Goal: Task Accomplishment & Management: Manage account settings

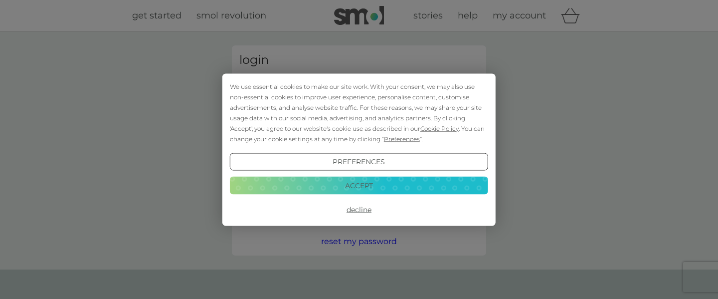
click at [394, 190] on button "Accept" at bounding box center [359, 185] width 258 height 18
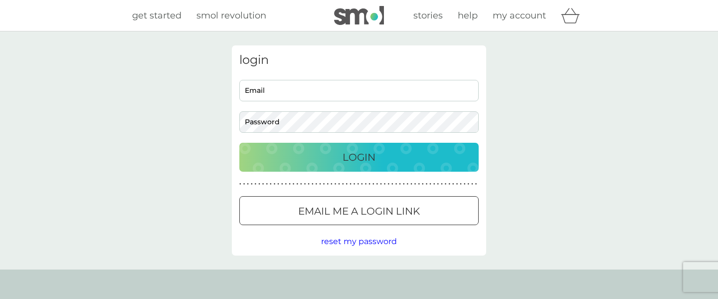
click at [399, 83] on input "Email" at bounding box center [358, 90] width 239 height 21
type input "[EMAIL_ADDRESS][DOMAIN_NAME]"
click at [357, 214] on div at bounding box center [359, 211] width 36 height 10
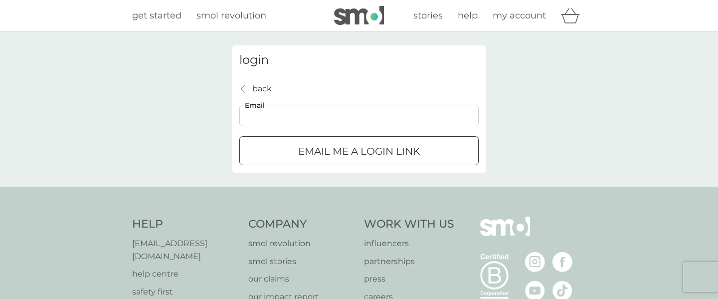
click at [343, 122] on input "Email" at bounding box center [358, 115] width 239 height 21
type input "[EMAIL_ADDRESS][DOMAIN_NAME]"
click at [334, 153] on p "Email me a login link" at bounding box center [359, 151] width 122 height 16
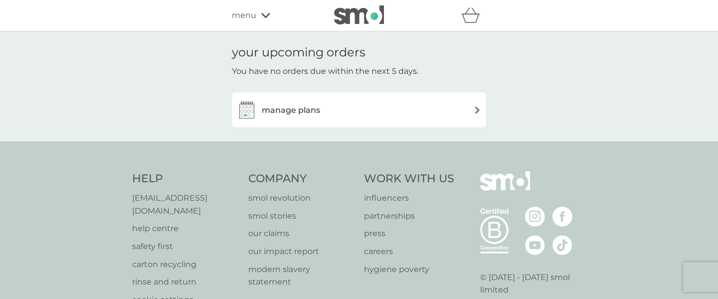
click at [369, 109] on div "manage plans" at bounding box center [359, 110] width 244 height 20
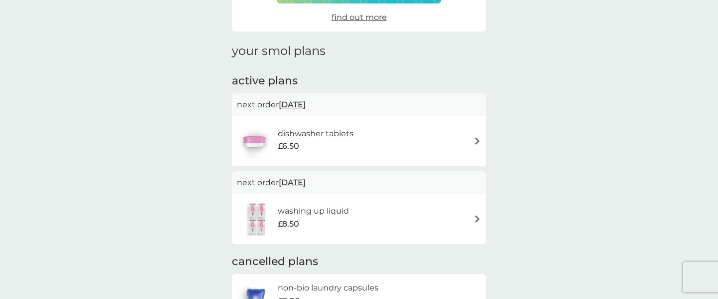
scroll to position [109, 0]
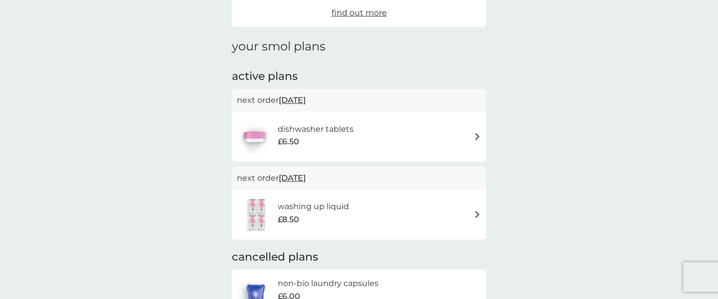
click at [353, 134] on div "dishwasher tablets £6.50" at bounding box center [321, 137] width 86 height 28
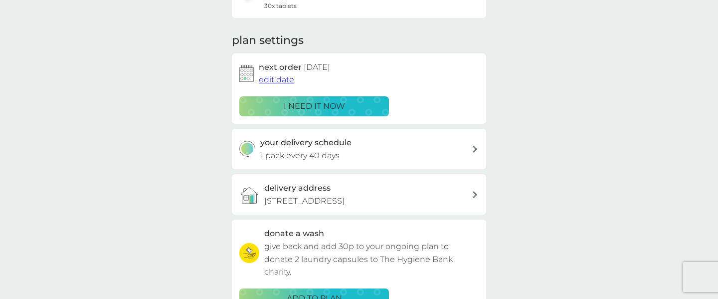
scroll to position [119, 0]
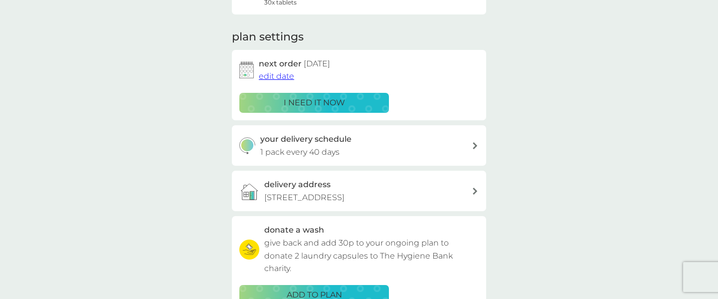
click at [498, 140] on div "your smol plans dishwasher tablets £6.50 30x tablets plan settings next order […" at bounding box center [359, 150] width 718 height 475
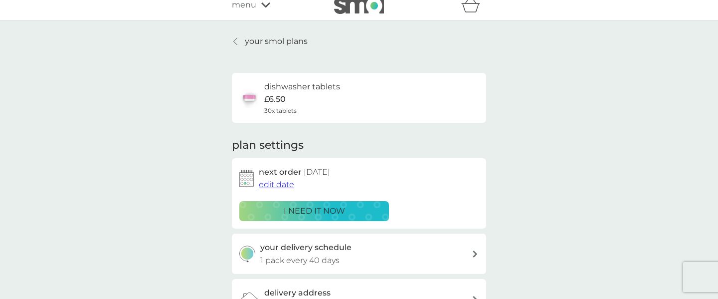
scroll to position [0, 0]
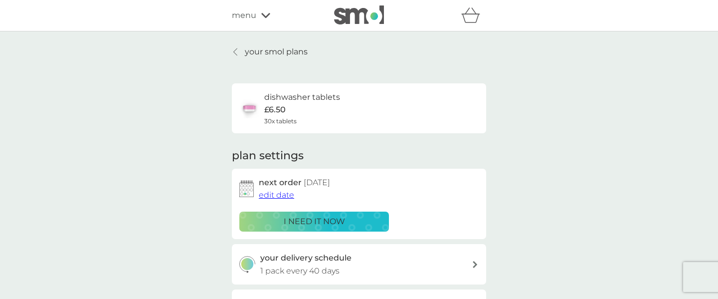
click at [296, 105] on div "dishwasher tablets £6.50 30x tablets" at bounding box center [302, 108] width 76 height 35
click at [268, 194] on span "edit date" at bounding box center [276, 194] width 35 height 9
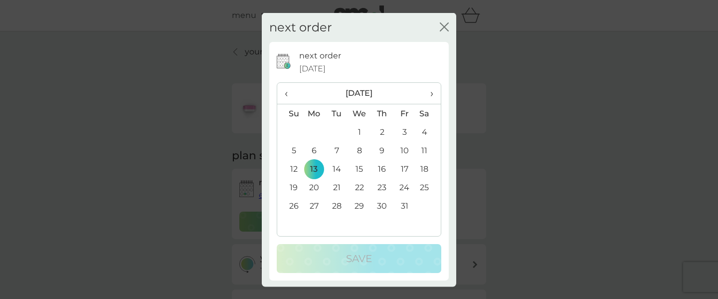
click at [425, 27] on div "next order close" at bounding box center [359, 26] width 194 height 29
click at [435, 25] on div "next order close" at bounding box center [359, 26] width 194 height 29
click at [442, 25] on icon "close" at bounding box center [444, 26] width 9 height 9
